Goal: Information Seeking & Learning: Learn about a topic

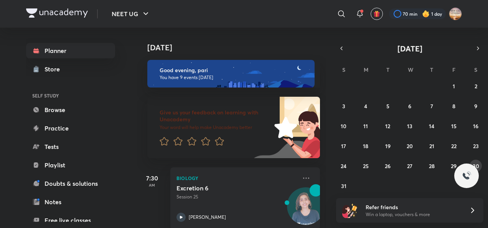
click at [479, 160] on button "30" at bounding box center [475, 166] width 12 height 12
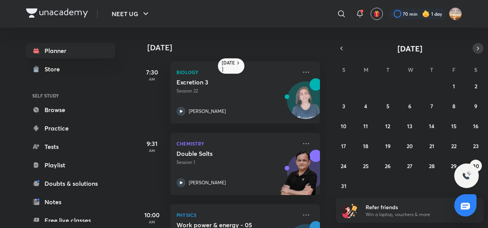
click at [475, 48] on icon "button" at bounding box center [478, 48] width 6 height 7
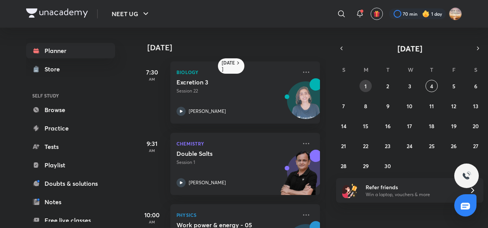
click at [369, 89] on button "1" at bounding box center [365, 86] width 12 height 12
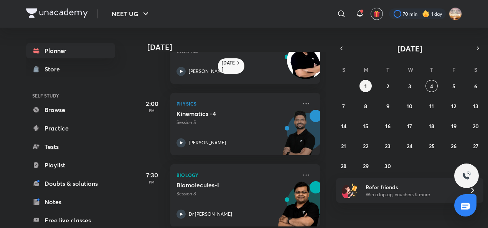
scroll to position [336, 0]
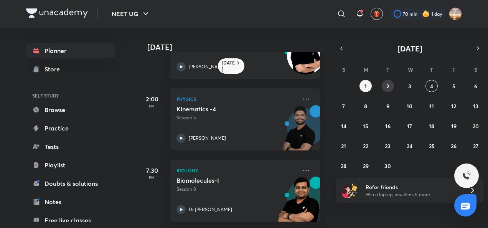
click at [383, 87] on button "2" at bounding box center [388, 86] width 12 height 12
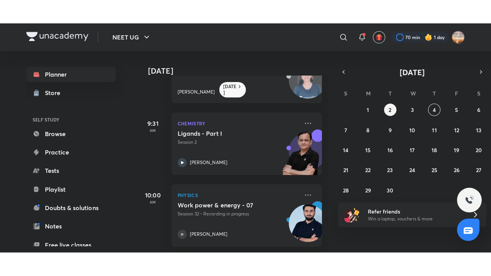
scroll to position [44, 0]
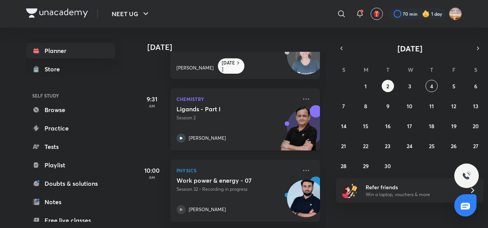
click at [180, 137] on icon at bounding box center [180, 137] width 9 height 9
